Goal: Find specific page/section: Find specific page/section

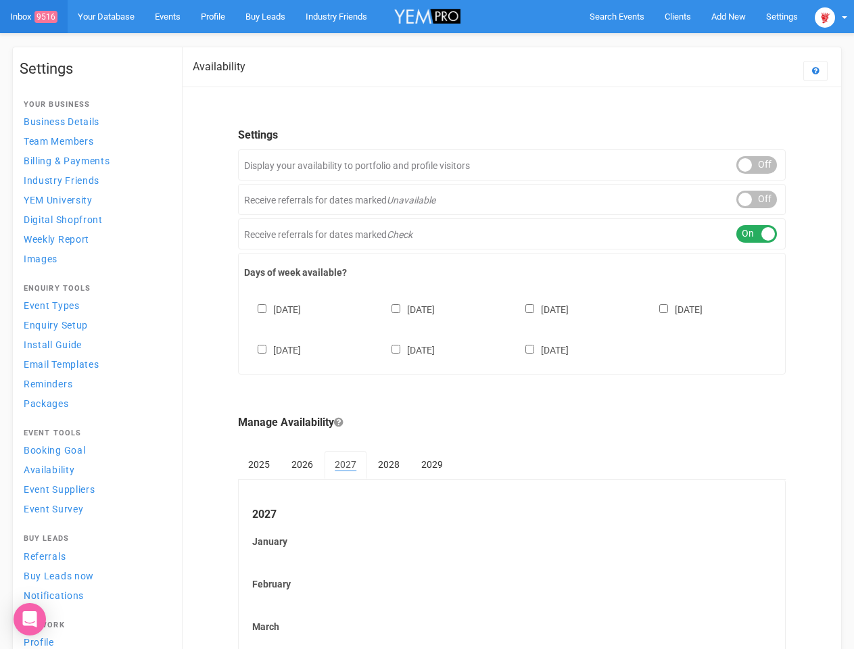
click at [427, 325] on div "[DATE] [DATE] [DATE] [DATE] [DATE] [DATE] [DATE]" at bounding box center [511, 323] width 535 height 81
click at [617, 16] on span "Search Events" at bounding box center [617, 16] width 55 height 10
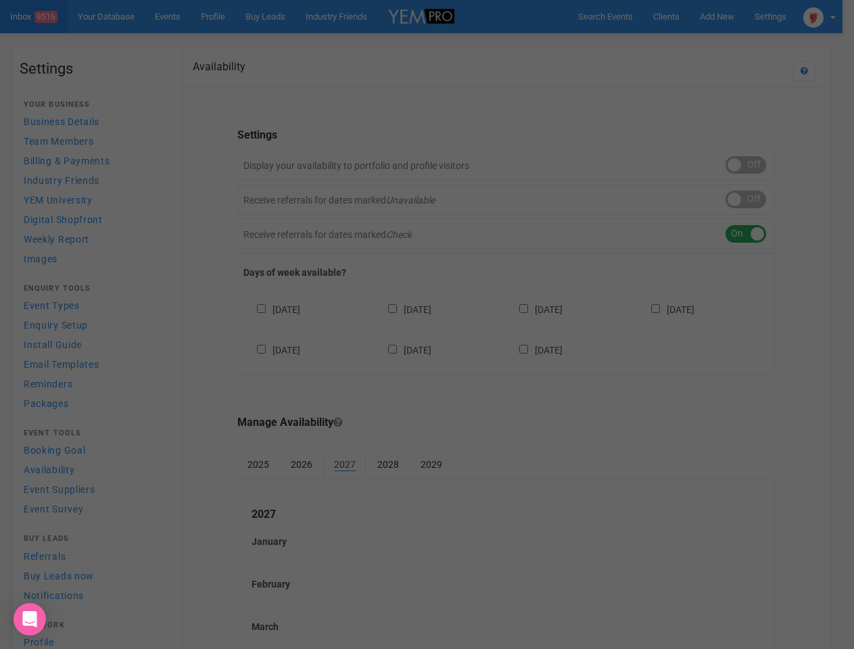
click at [728, 16] on div at bounding box center [427, 324] width 854 height 649
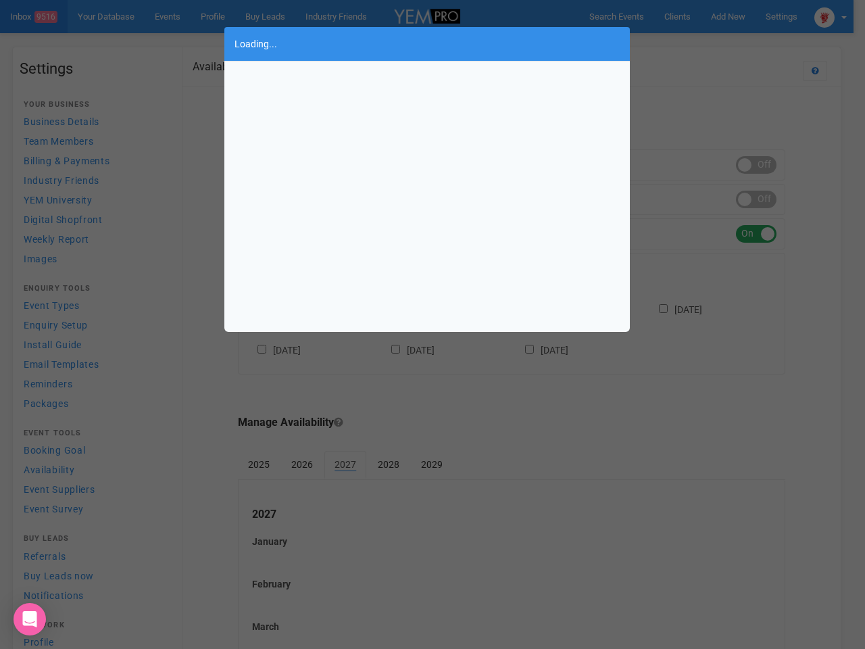
click at [697, 43] on body "Search Events Clients Add New New Client New Event New Enquiry Settings [GEOGRA…" at bounding box center [432, 561] width 865 height 1123
click at [831, 16] on div "Loading..." at bounding box center [432, 324] width 865 height 649
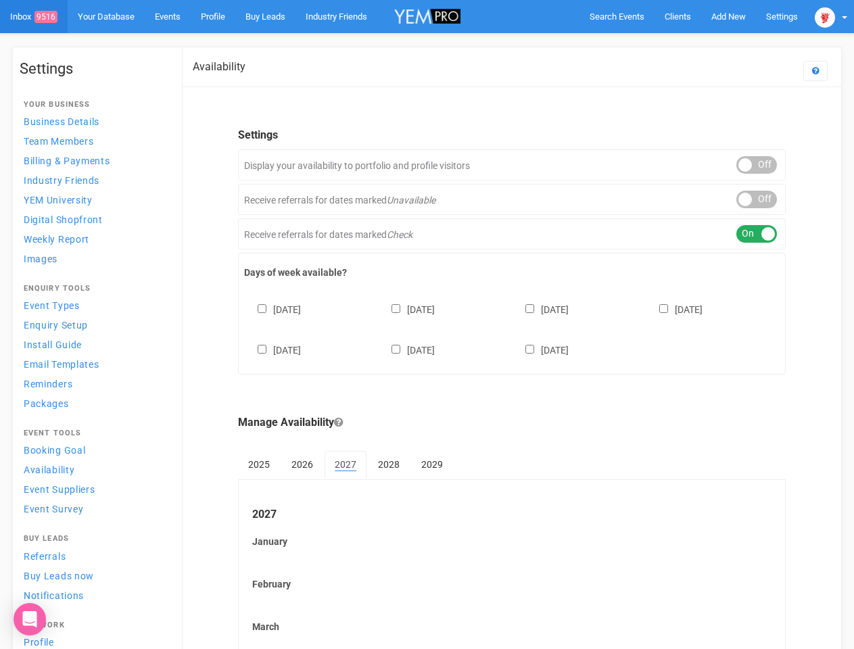
click at [756, 165] on body "Search Events Clients Add New New Client New Event New Enquiry Settings [GEOGRA…" at bounding box center [427, 561] width 854 height 1123
click at [756, 199] on div "ON OFF" at bounding box center [756, 200] width 41 height 18
click at [756, 234] on div "ON OFF" at bounding box center [756, 234] width 41 height 18
click at [512, 328] on div "[DATE] [DATE] [DATE] [DATE] [DATE] [DATE] [DATE]" at bounding box center [511, 323] width 535 height 81
